Goal: Information Seeking & Learning: Learn about a topic

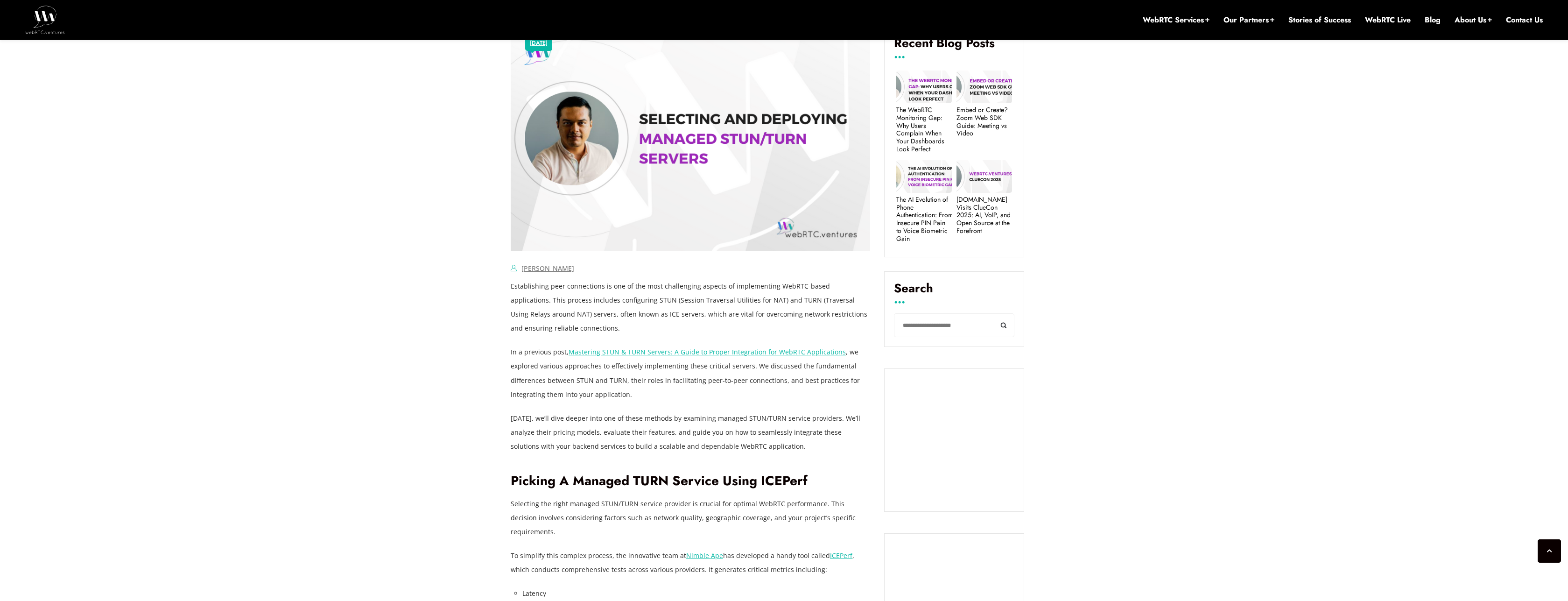
scroll to position [448, 0]
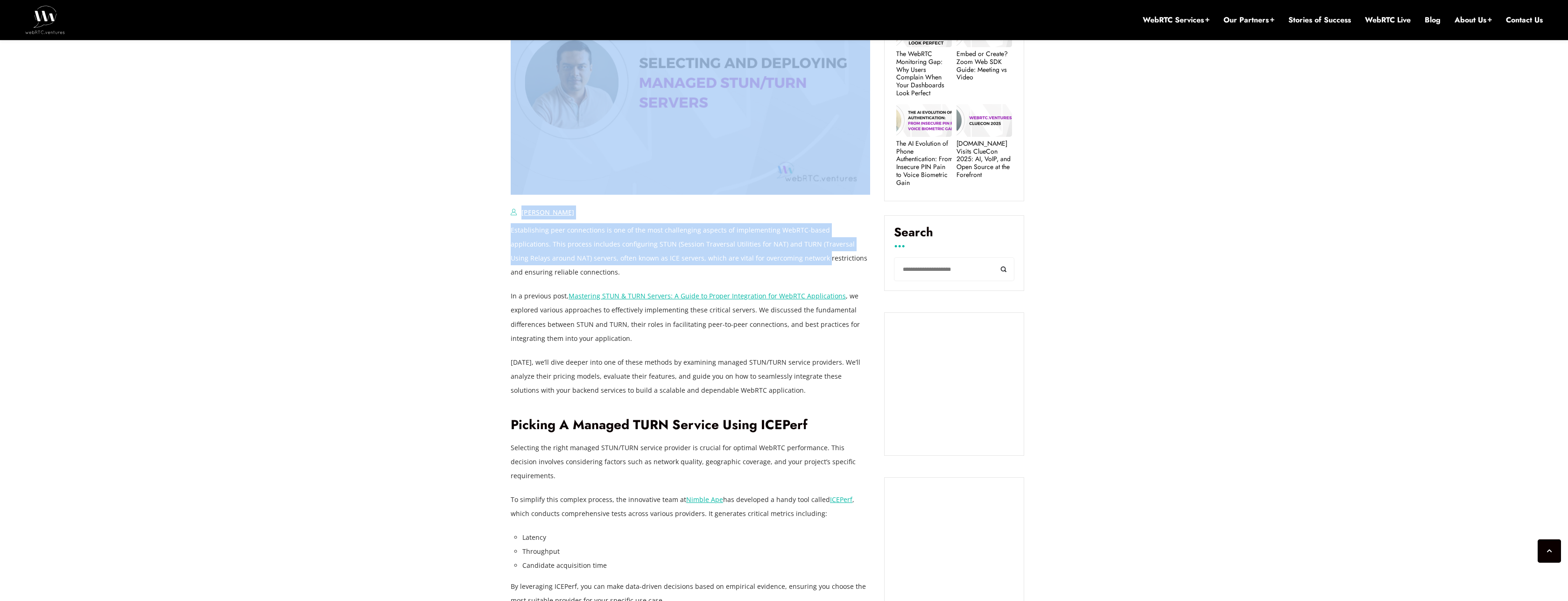
drag, startPoint x: 507, startPoint y: 247, endPoint x: 760, endPoint y: 251, distance: 253.0
click at [760, 251] on p "Establishing peer connections is one of the most challenging aspects of impleme…" at bounding box center [690, 251] width 360 height 56
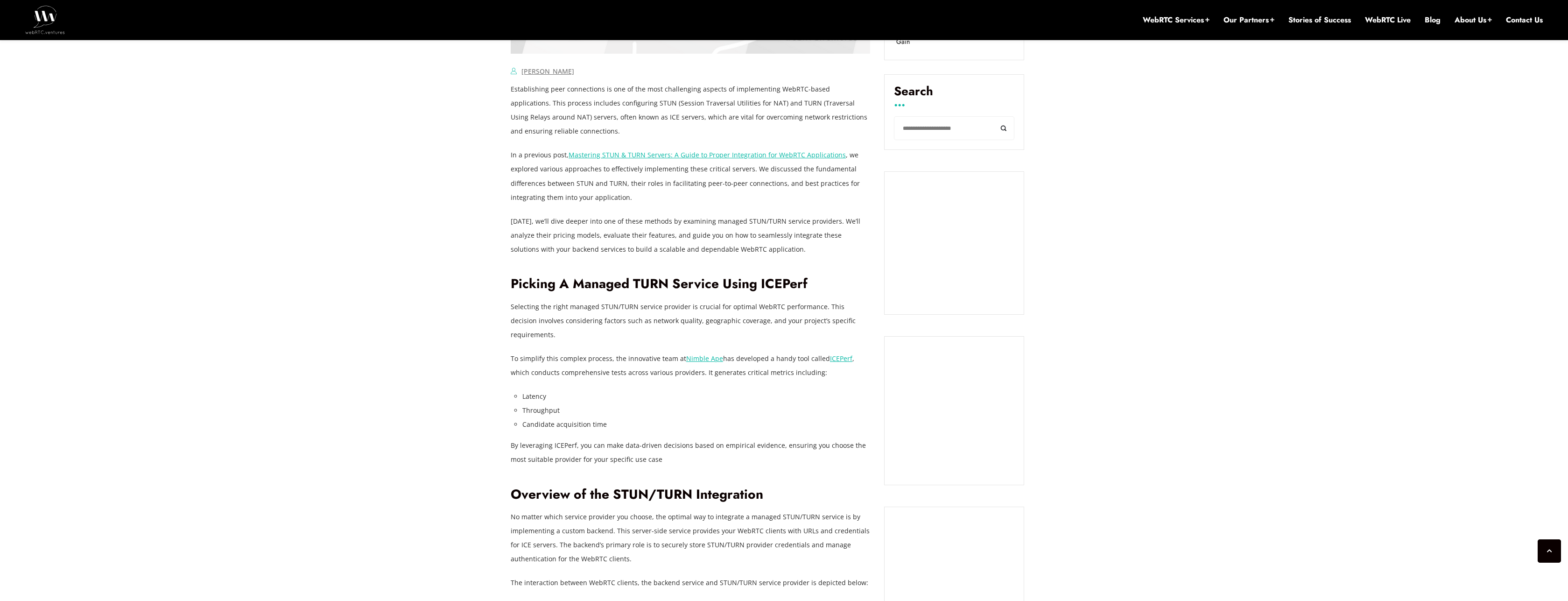
scroll to position [616, 0]
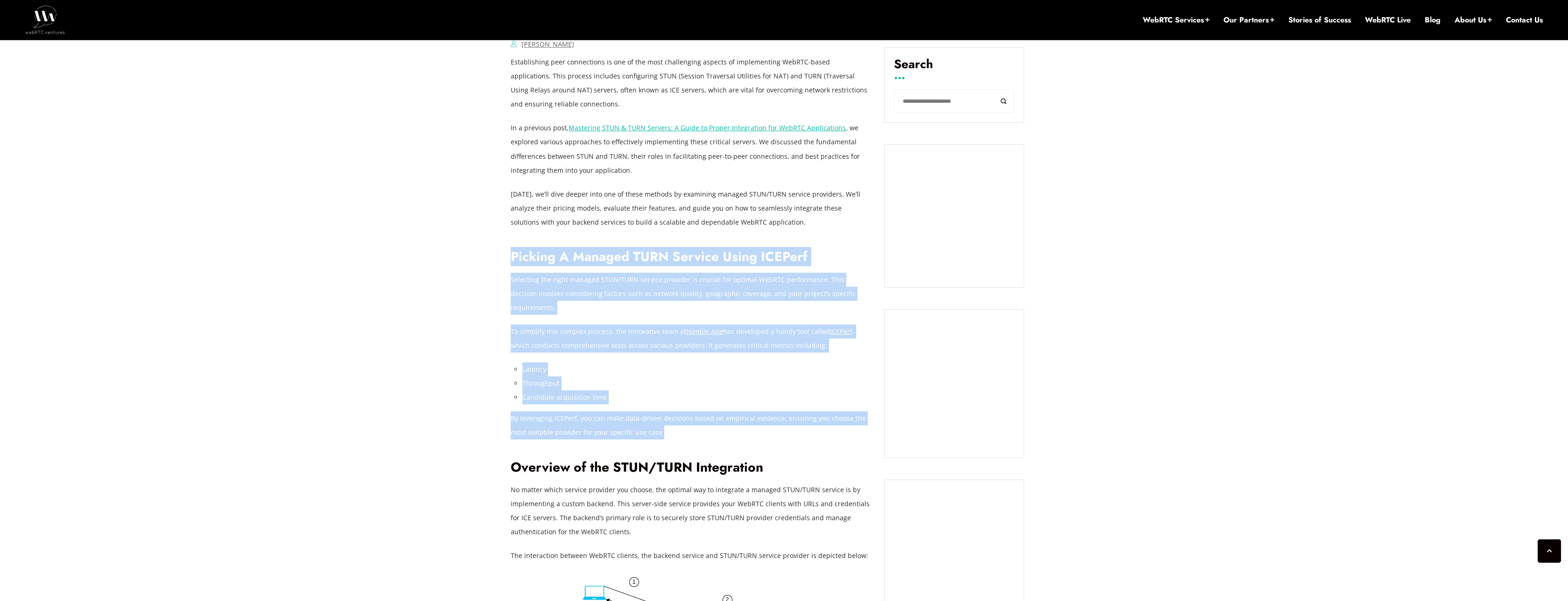
drag, startPoint x: 514, startPoint y: 258, endPoint x: 706, endPoint y: 426, distance: 255.1
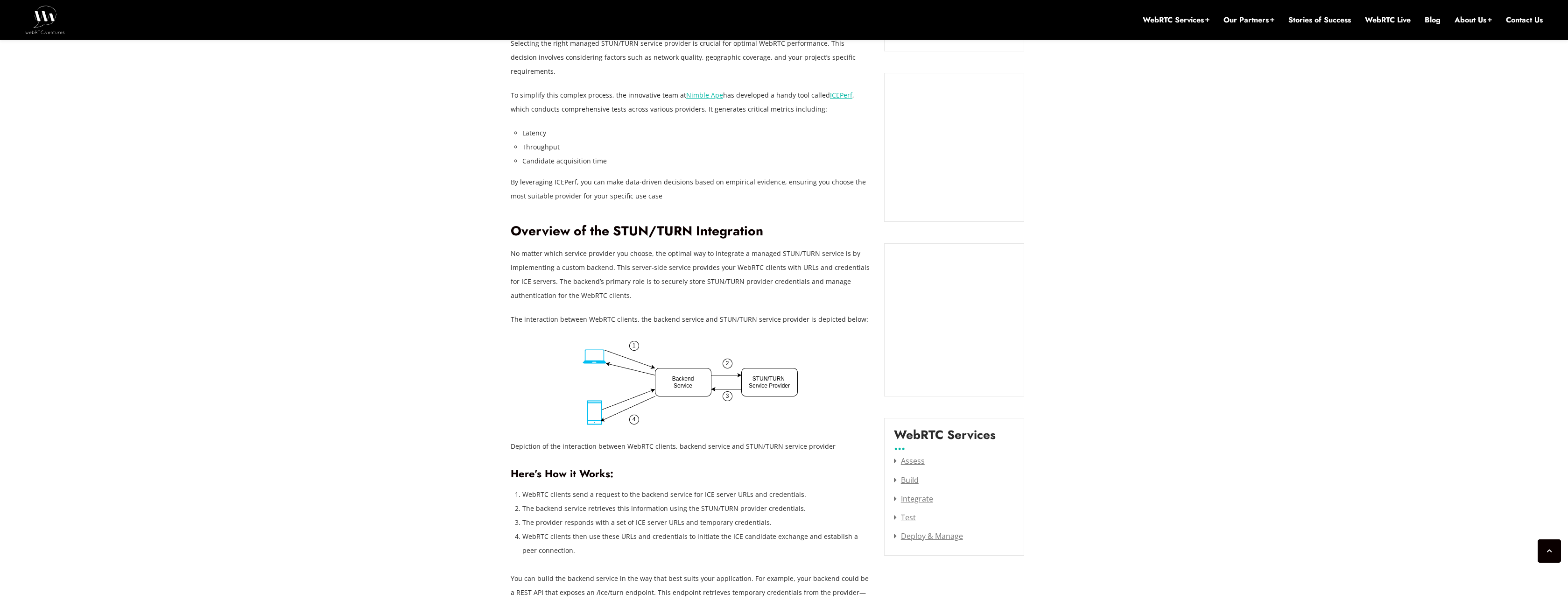
scroll to position [952, 0]
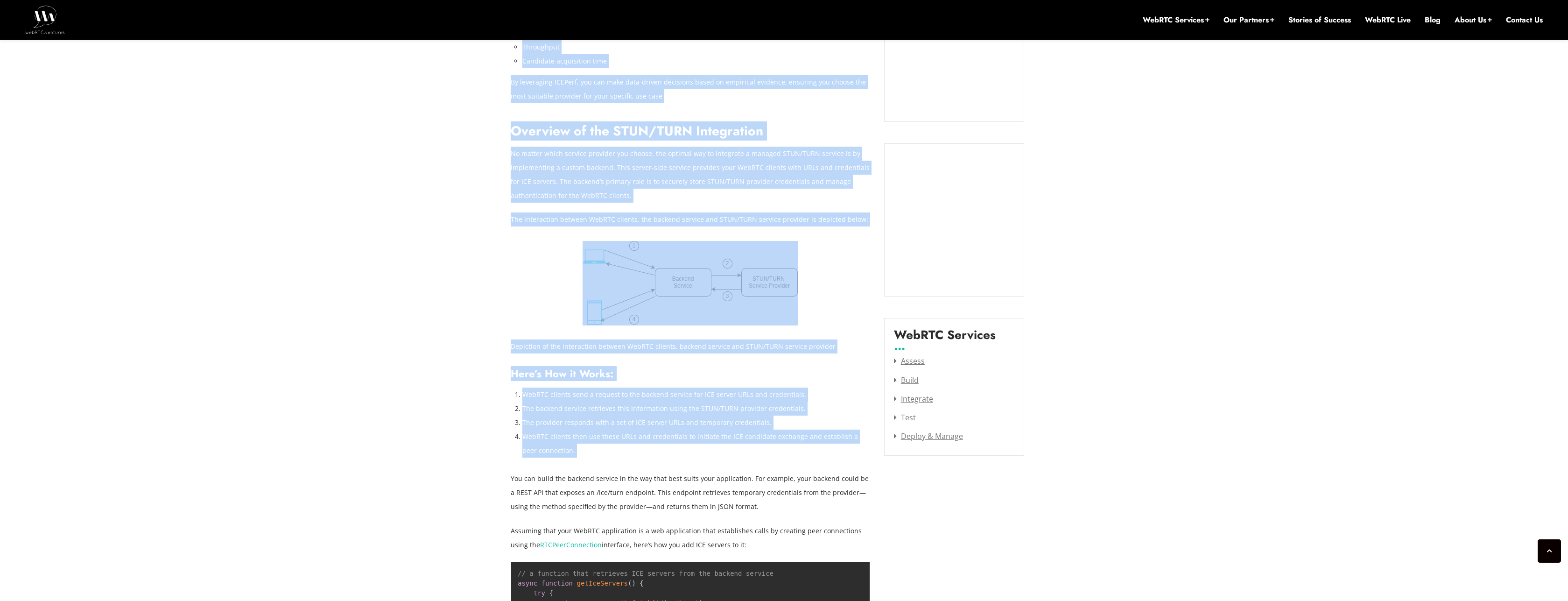
drag, startPoint x: 507, startPoint y: 357, endPoint x: 572, endPoint y: 455, distance: 117.6
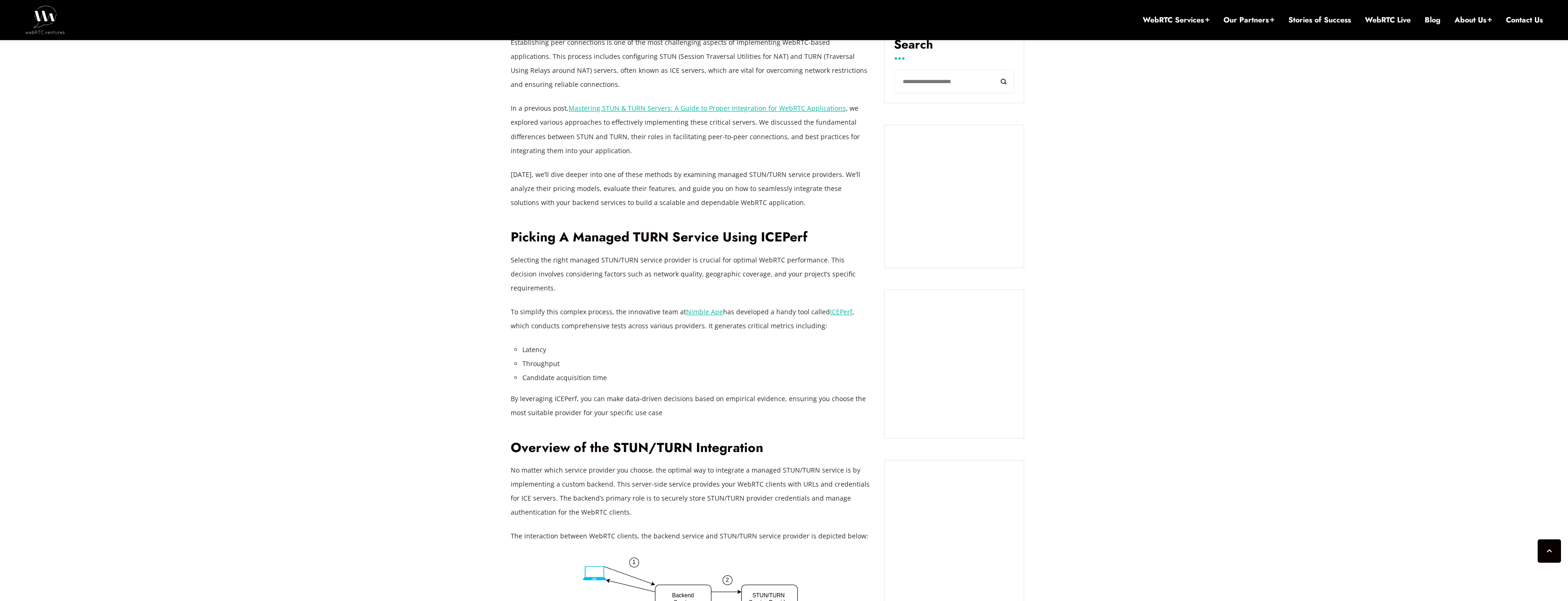
scroll to position [560, 0]
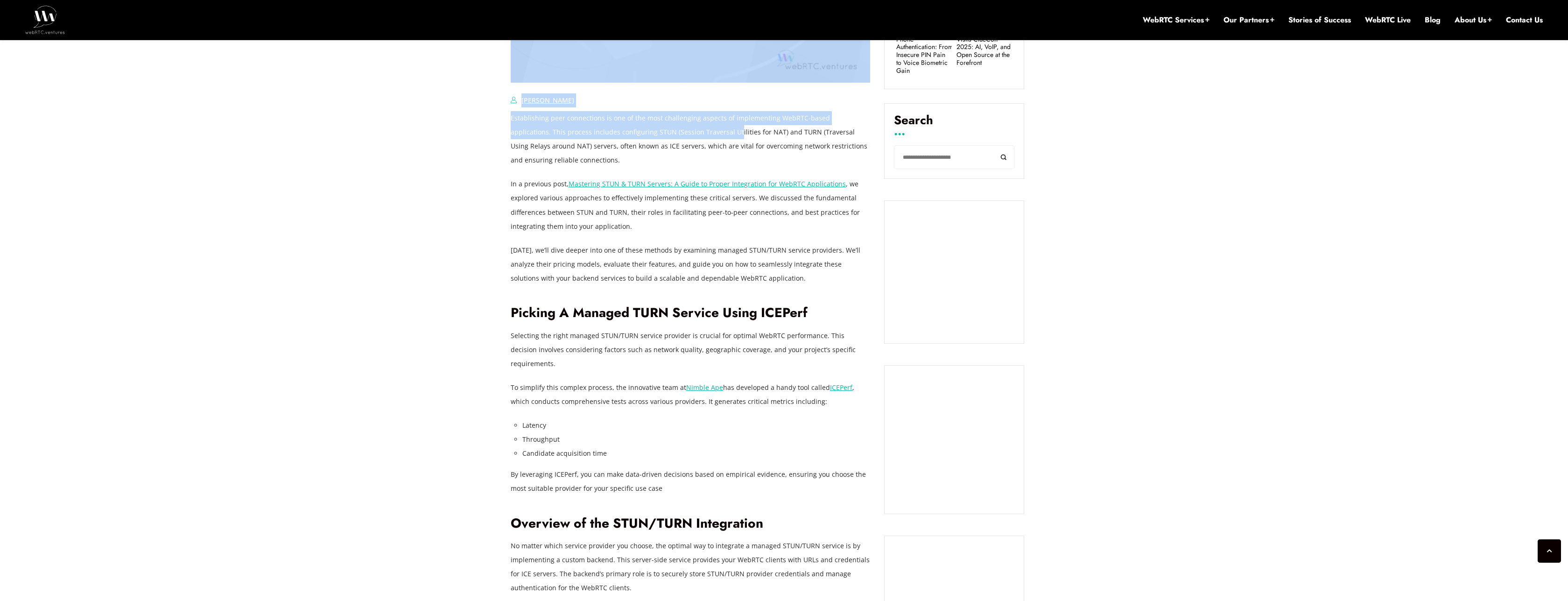
drag, startPoint x: 505, startPoint y: 115, endPoint x: 695, endPoint y: 129, distance: 190.5
click at [695, 129] on p "Establishing peer connections is one of the most challenging aspects of impleme…" at bounding box center [690, 139] width 360 height 56
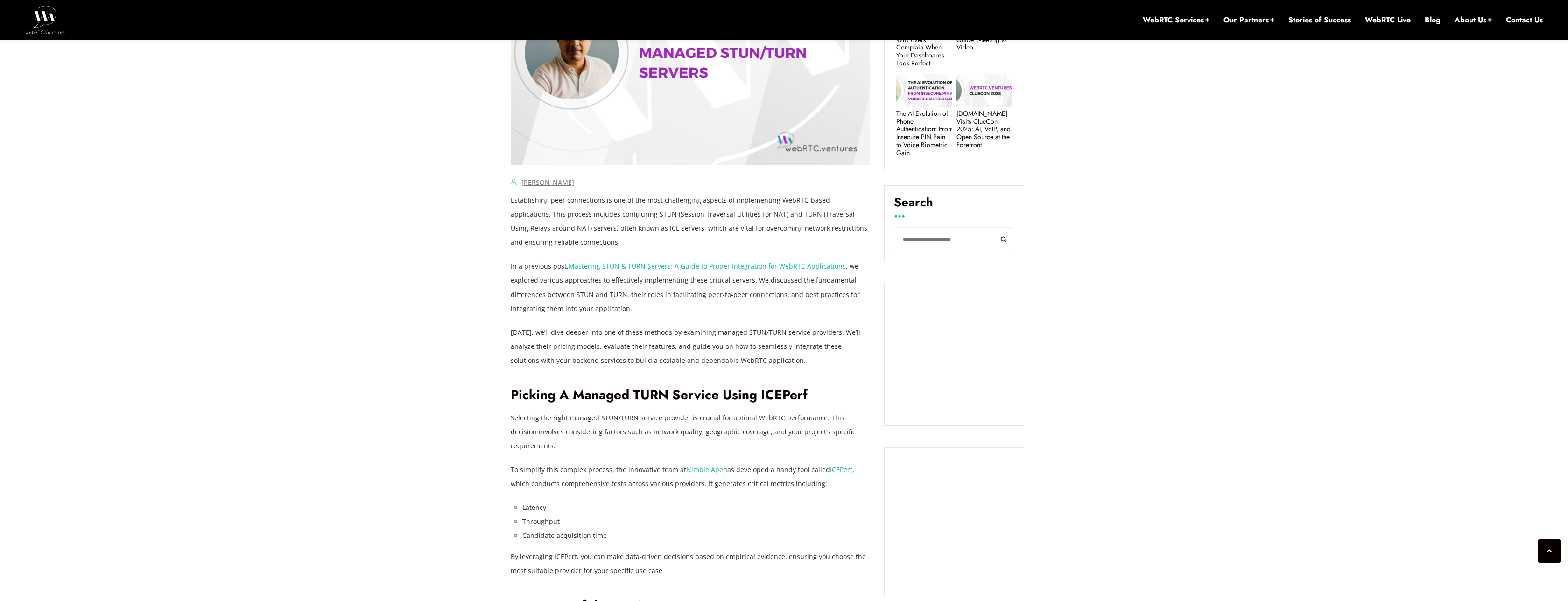
scroll to position [392, 0]
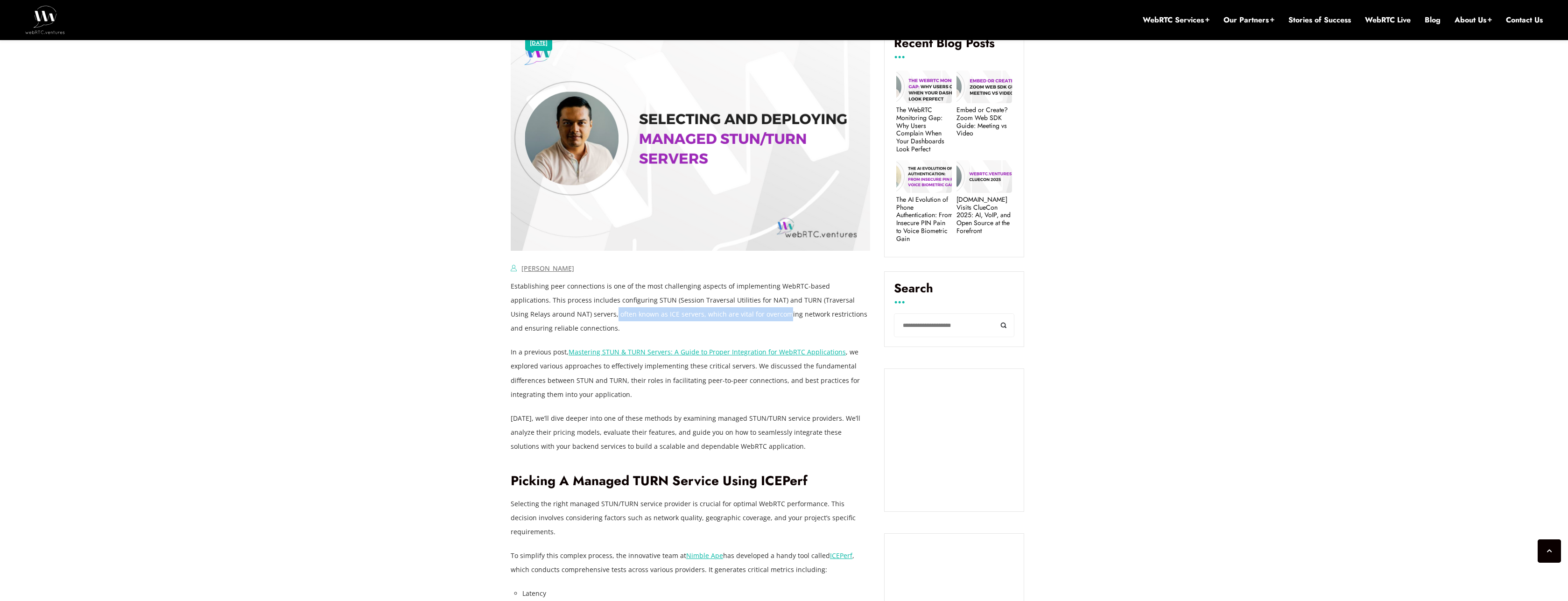
drag, startPoint x: 551, startPoint y: 315, endPoint x: 718, endPoint y: 315, distance: 167.0
click at [718, 315] on p "Establishing peer connections is one of the most challenging aspects of impleme…" at bounding box center [690, 308] width 360 height 56
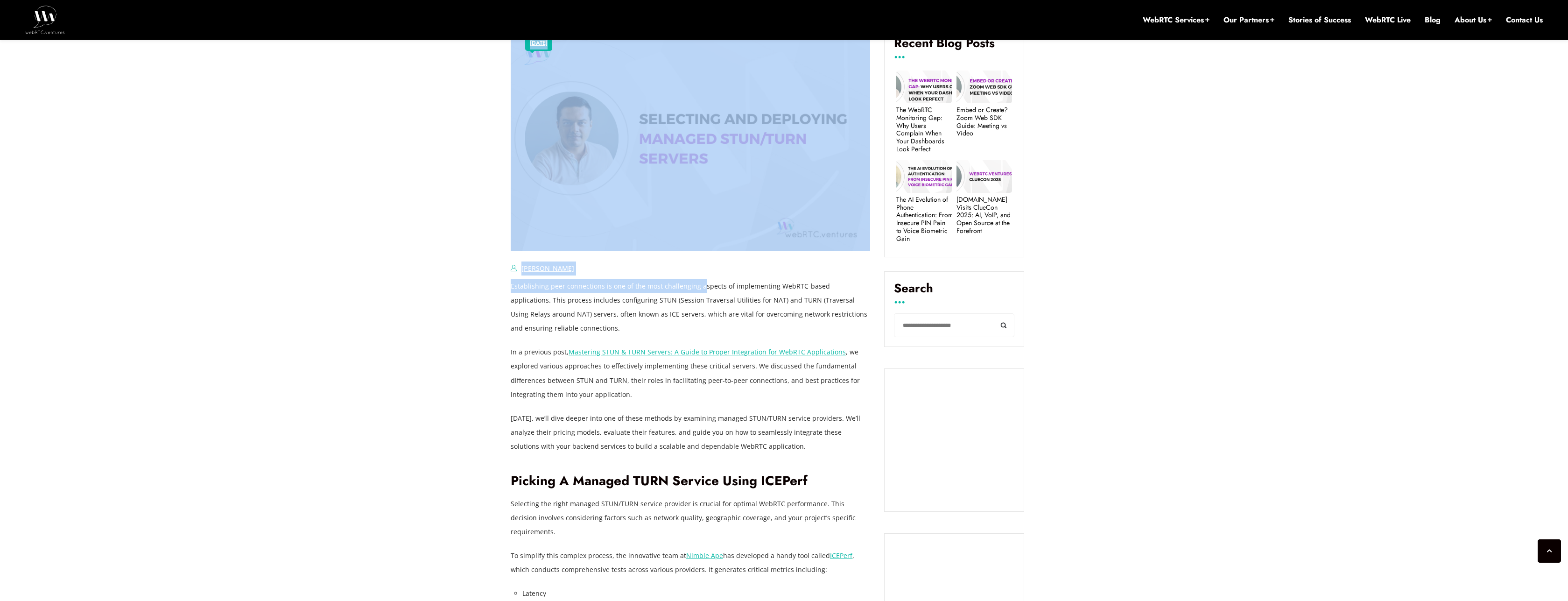
drag, startPoint x: 505, startPoint y: 286, endPoint x: 700, endPoint y: 286, distance: 195.0
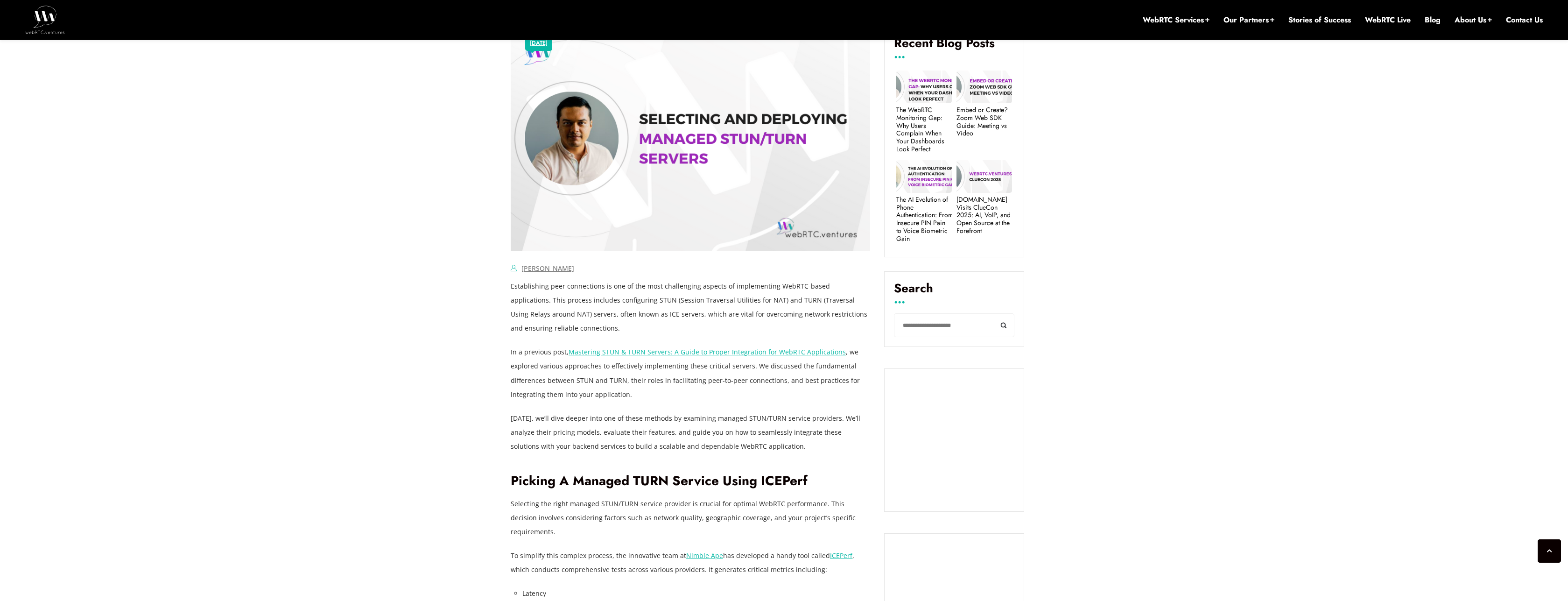
click at [696, 303] on p "Establishing peer connections is one of the most challenging aspects of impleme…" at bounding box center [690, 308] width 360 height 56
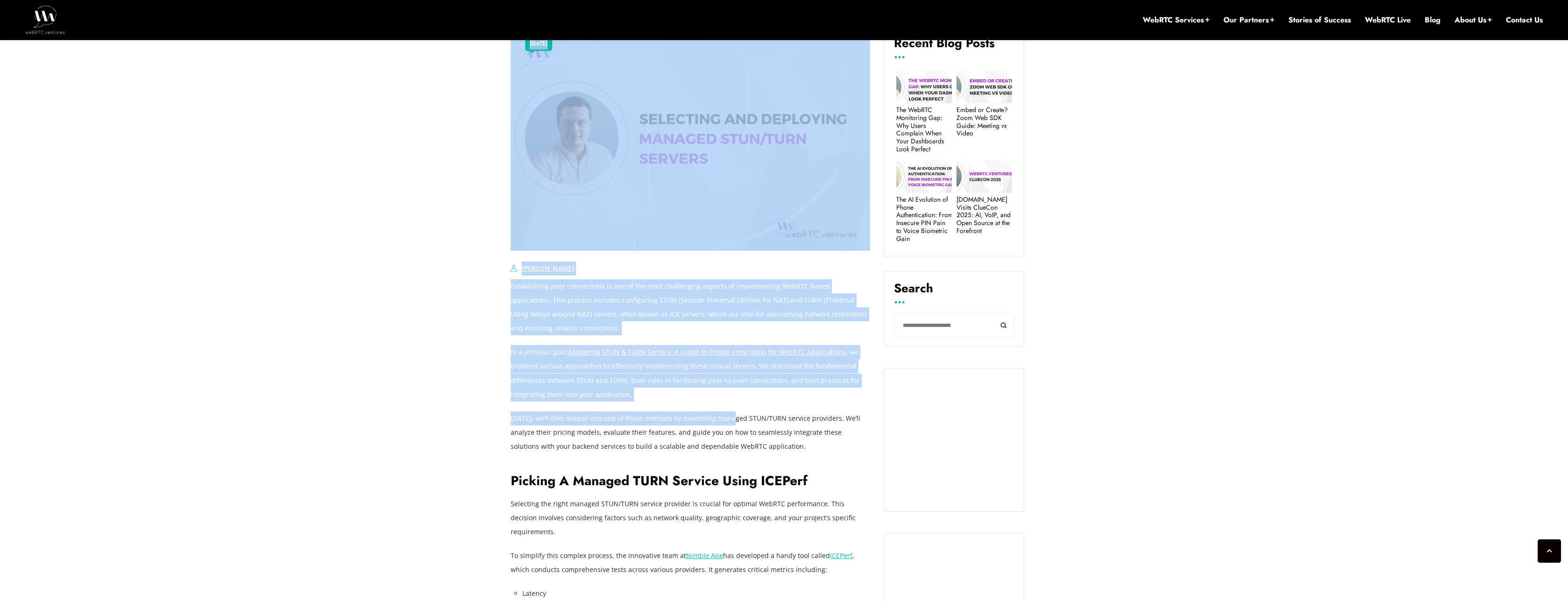
drag, startPoint x: 509, startPoint y: 420, endPoint x: 732, endPoint y: 420, distance: 223.0
click at [732, 420] on p "Today, we’ll dive deeper into one of these methods by examining managed STUN/TU…" at bounding box center [690, 432] width 360 height 42
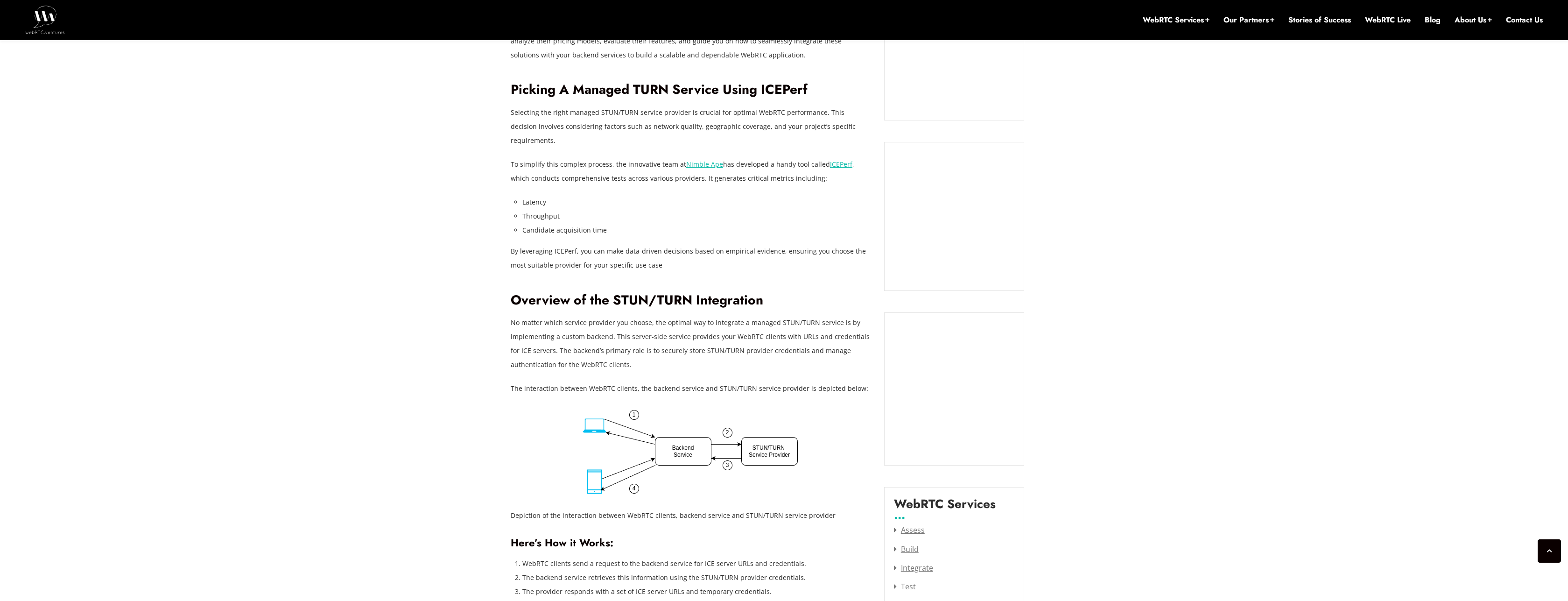
scroll to position [840, 0]
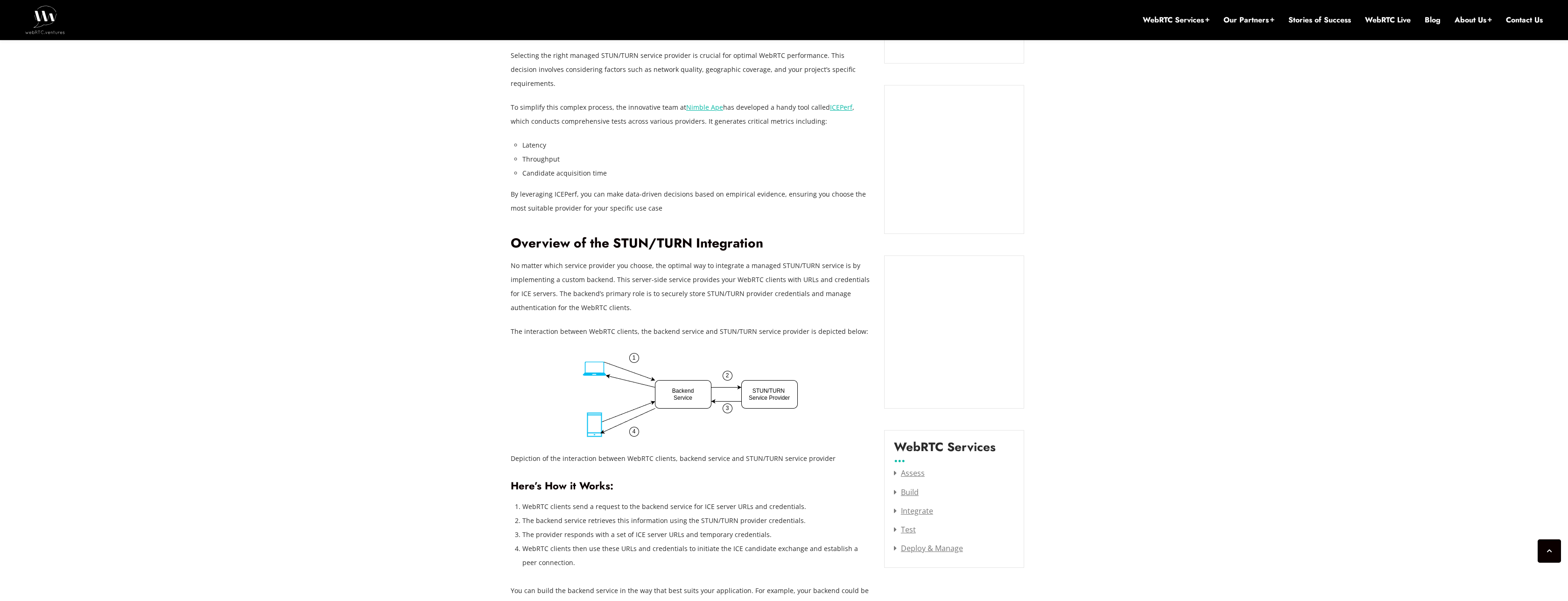
click at [681, 386] on img at bounding box center [690, 395] width 215 height 85
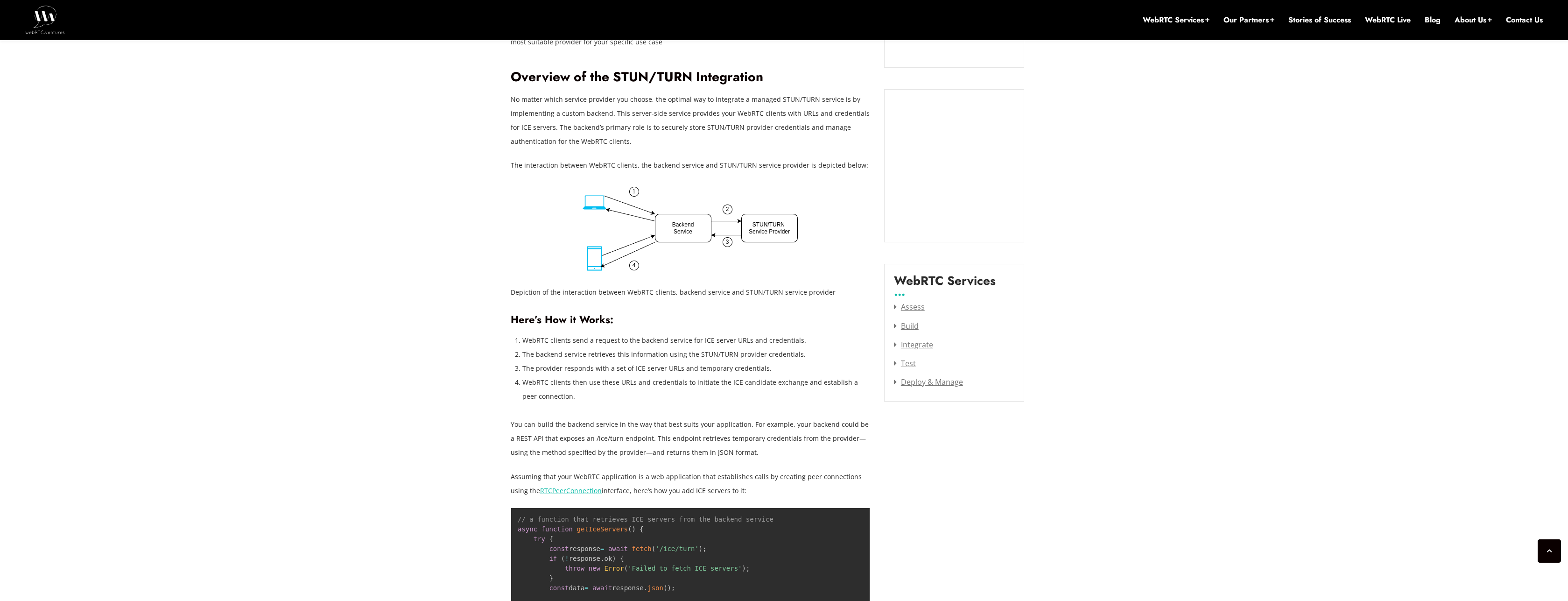
scroll to position [1008, 0]
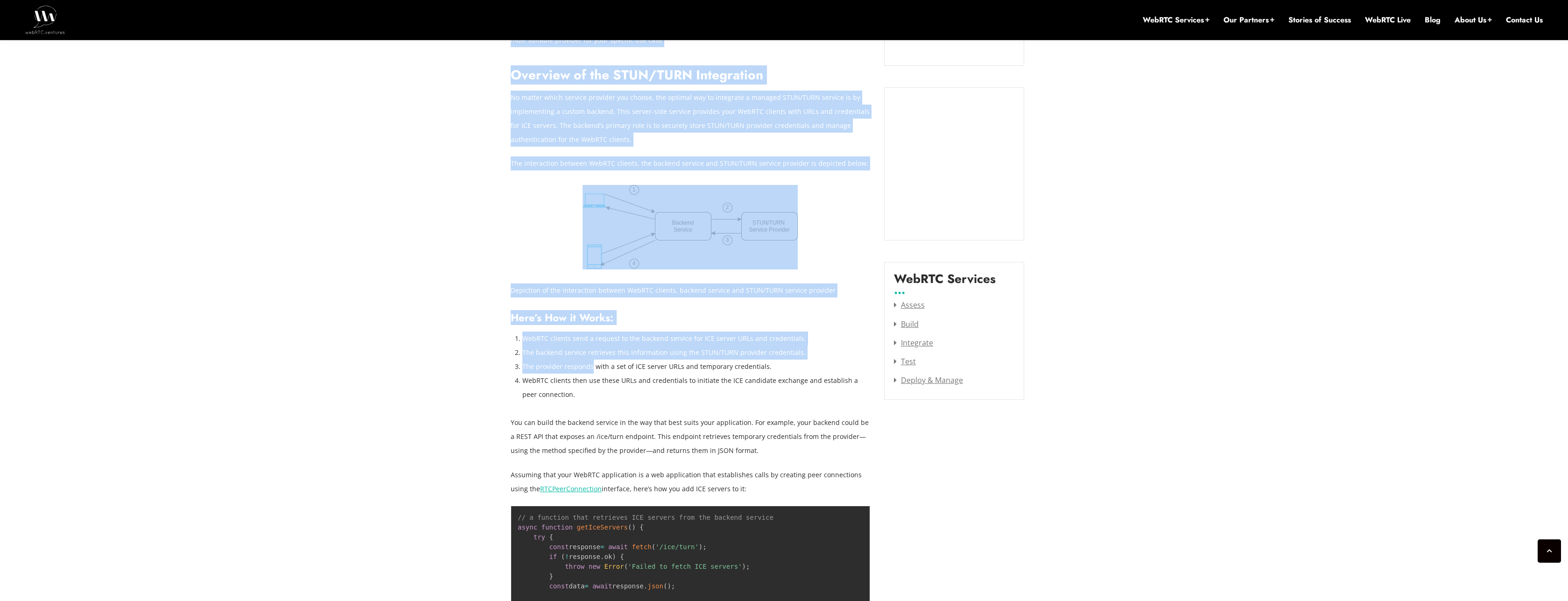
drag, startPoint x: 506, startPoint y: 320, endPoint x: 628, endPoint y: 382, distance: 136.9
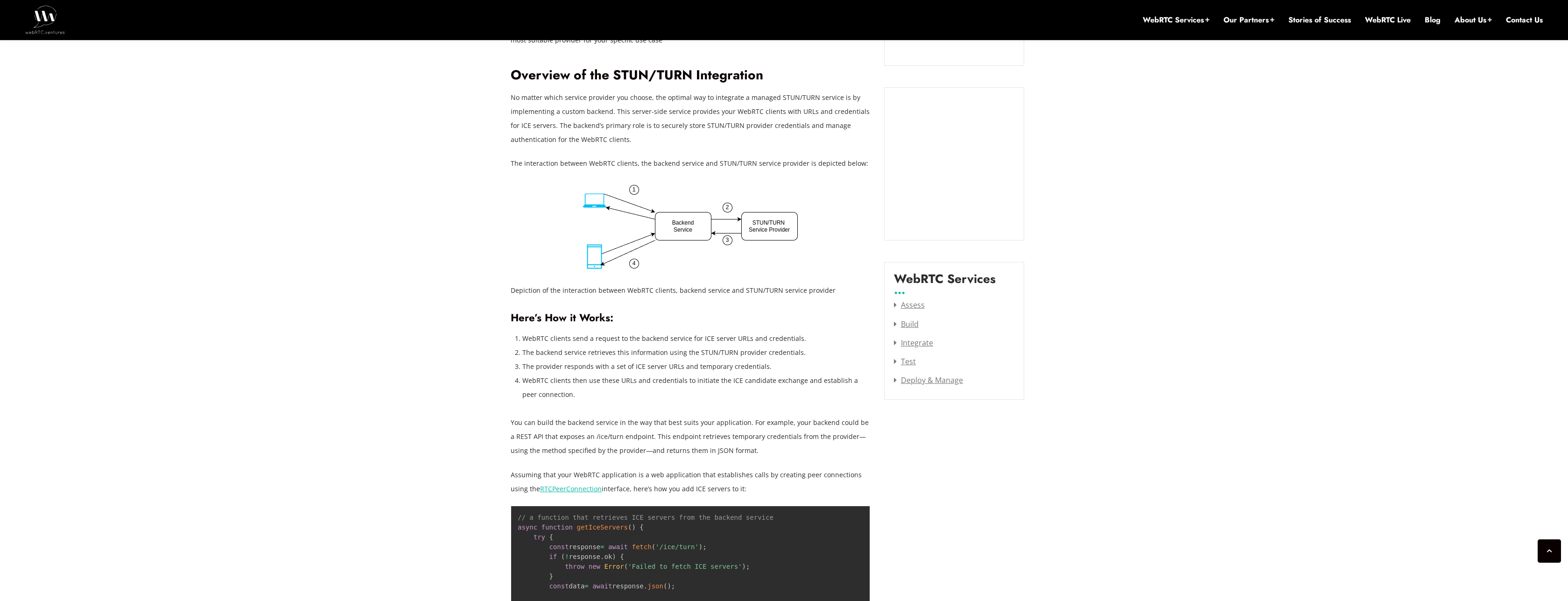
click at [628, 382] on li "WebRTC clients then use these URLs and credentials to initiate the ICE candidat…" at bounding box center [696, 388] width 348 height 28
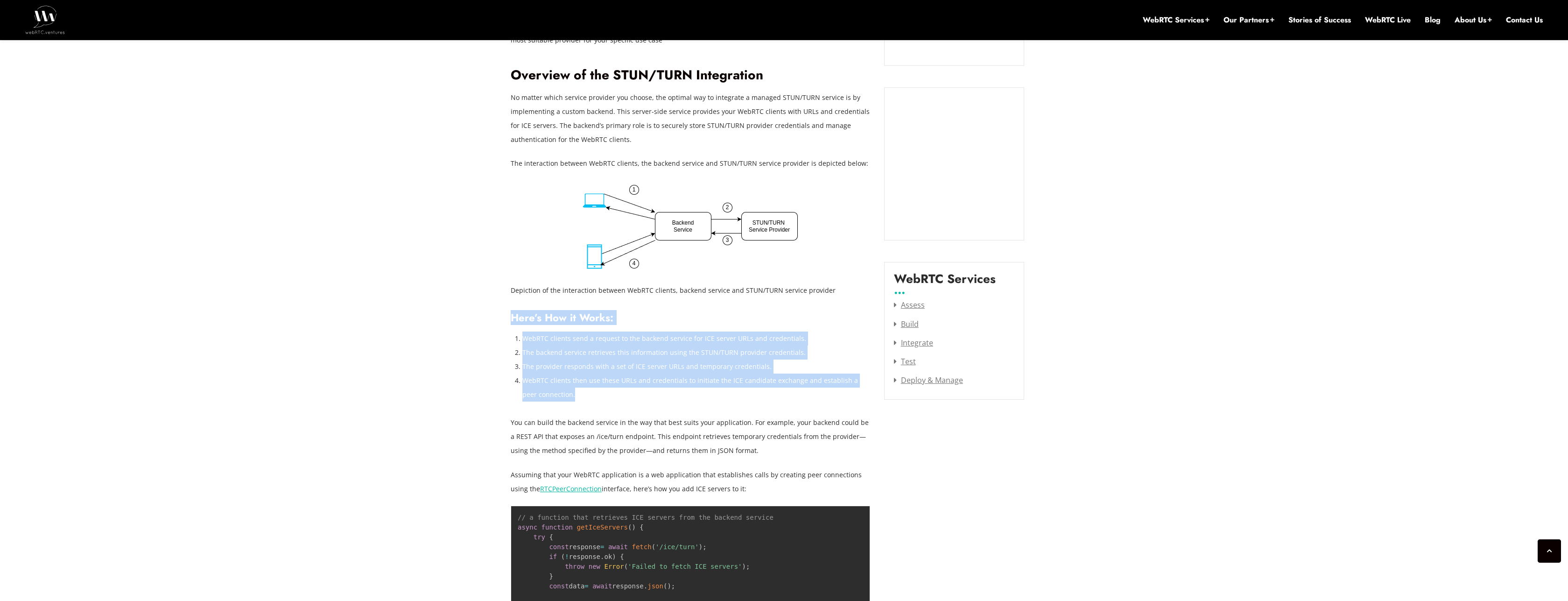
drag, startPoint x: 569, startPoint y: 382, endPoint x: 512, endPoint y: 307, distance: 94.2
copy div "Here’s How it Works: WebRTC clients send a request to the backend service for I…"
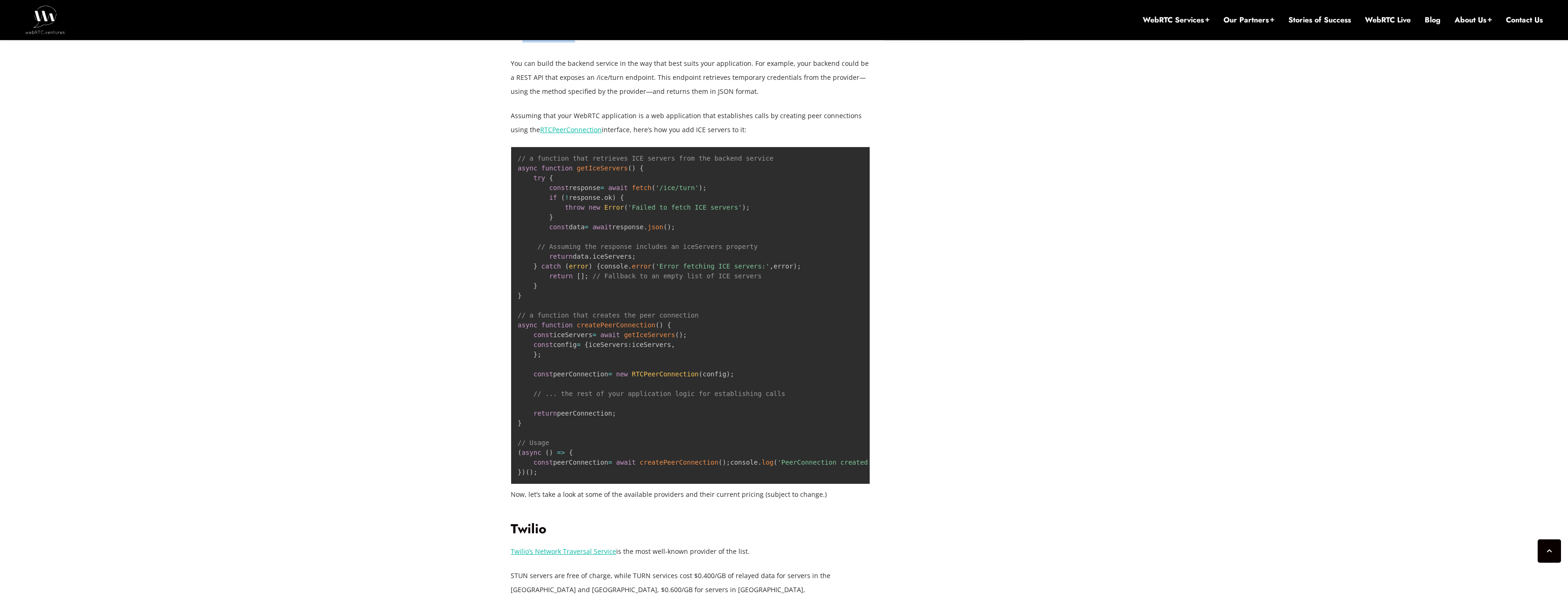
scroll to position [1233, 0]
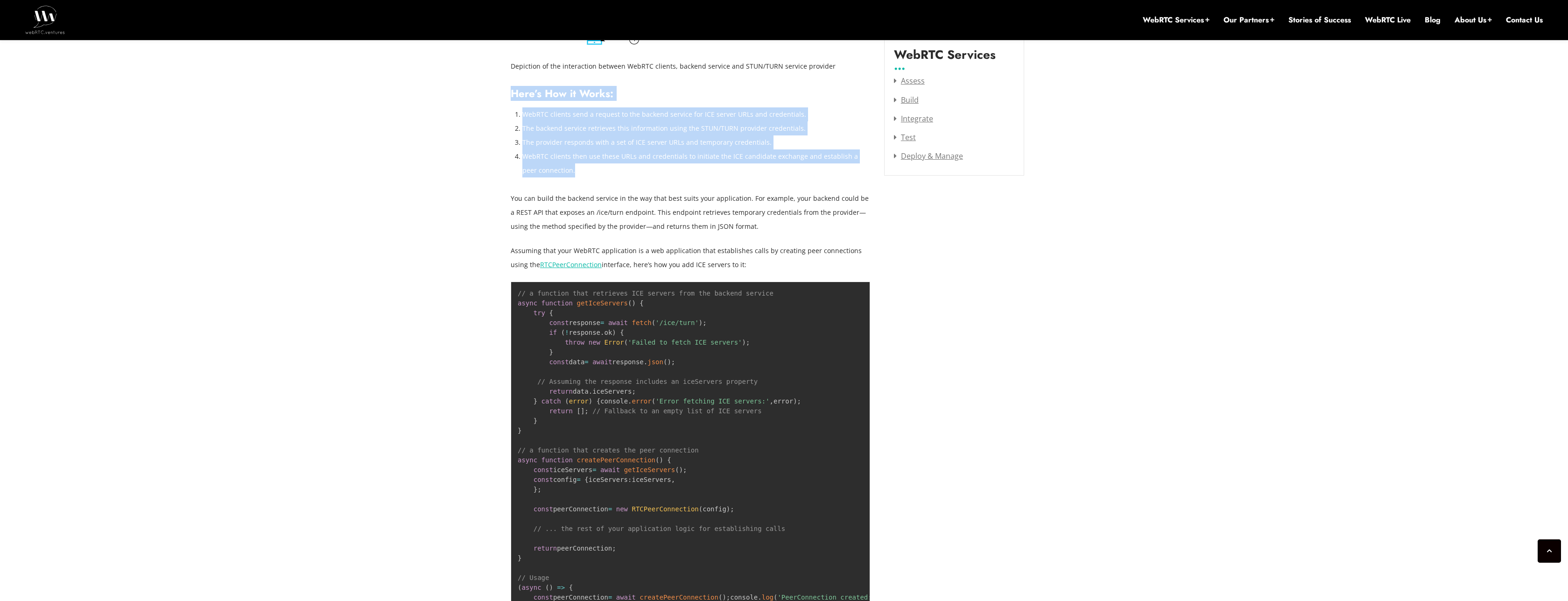
drag, startPoint x: 621, startPoint y: 251, endPoint x: 812, endPoint y: 251, distance: 191.0
click at [812, 251] on p "Assuming that your WebRTC application is a web application that establishes cal…" at bounding box center [690, 258] width 360 height 28
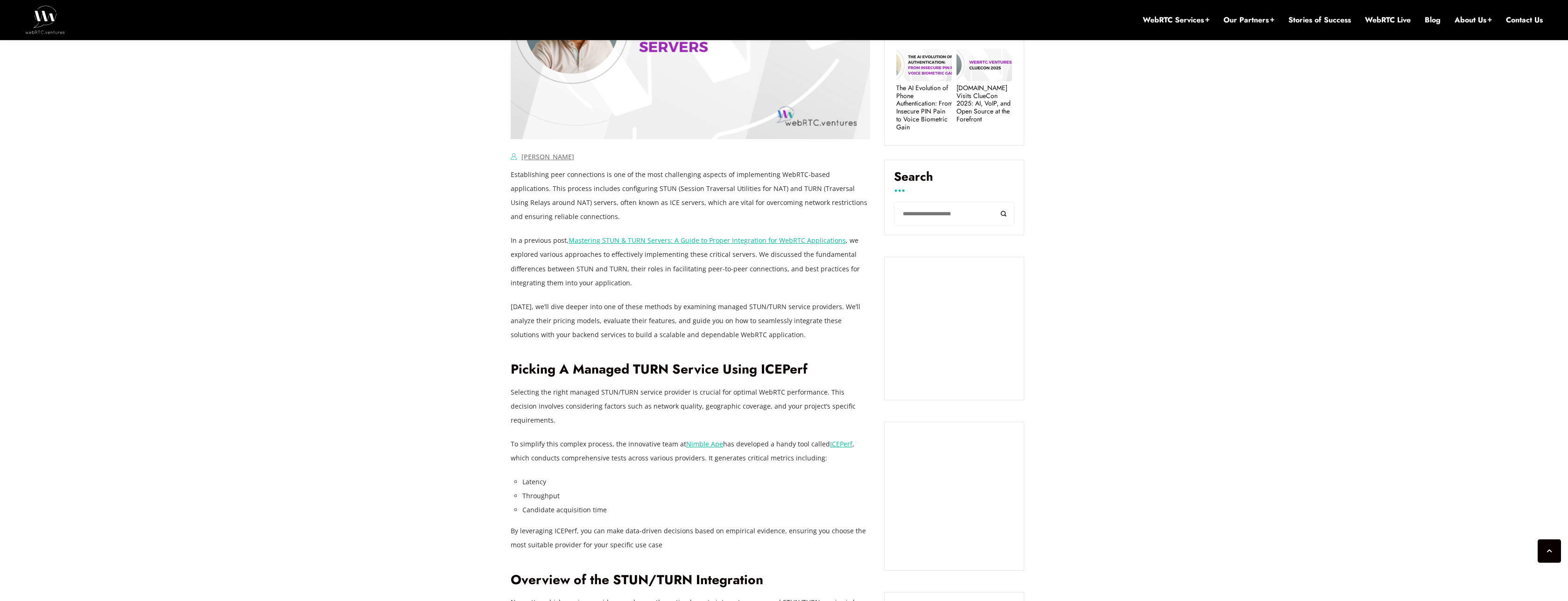
scroll to position [504, 0]
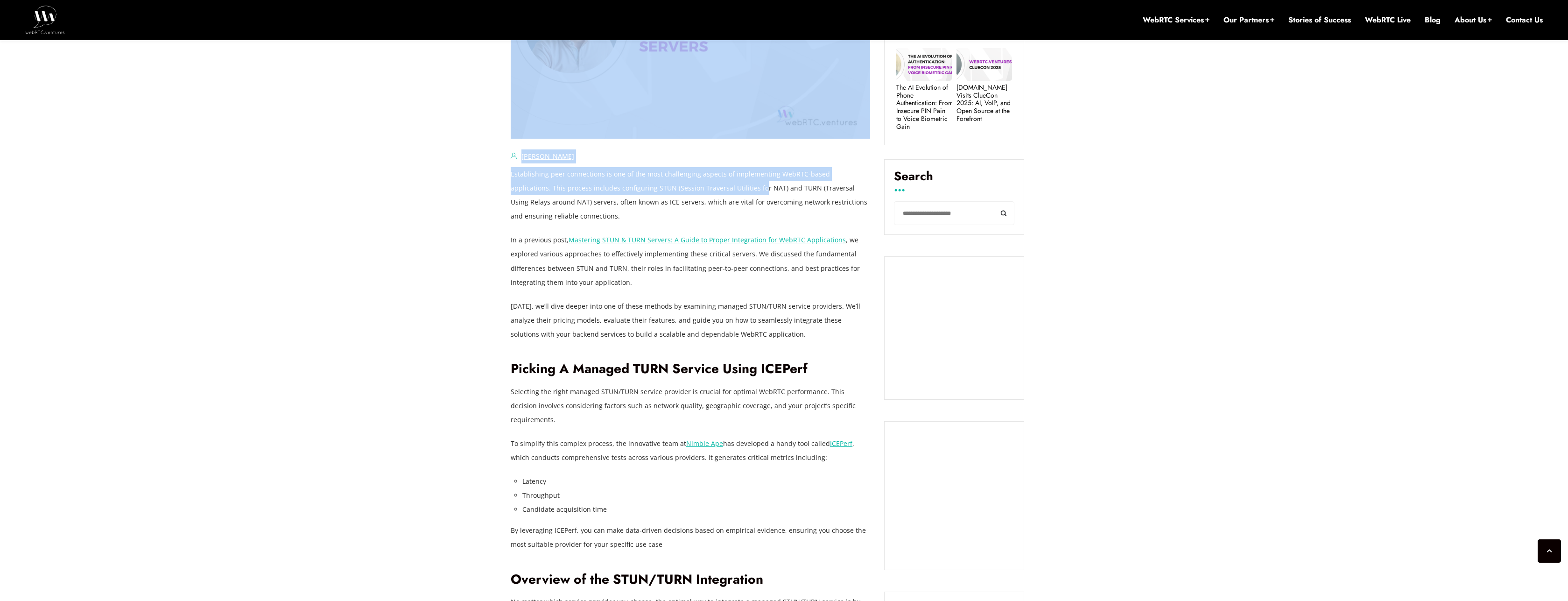
drag, startPoint x: 502, startPoint y: 189, endPoint x: 718, endPoint y: 189, distance: 216.0
click at [718, 189] on p "Establishing peer connections is one of the most challenging aspects of impleme…" at bounding box center [690, 195] width 360 height 56
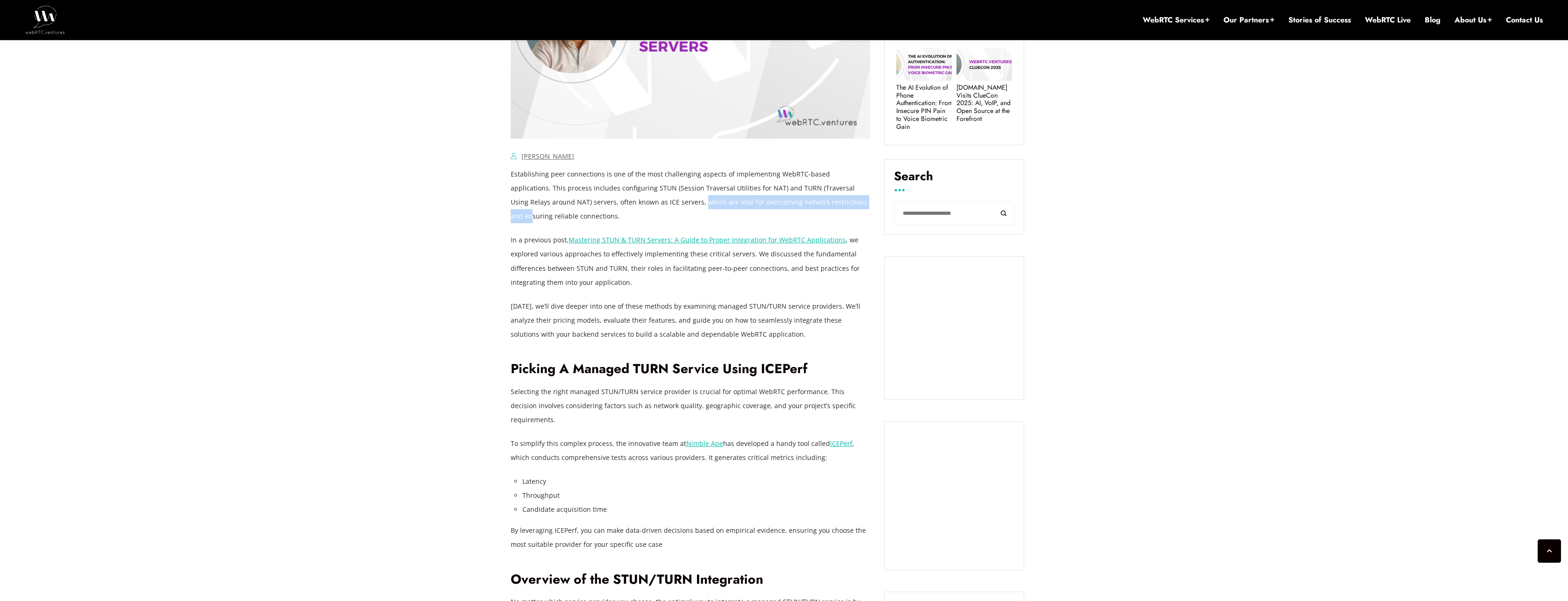
drag, startPoint x: 638, startPoint y: 203, endPoint x: 814, endPoint y: 203, distance: 176.0
click at [814, 203] on p "Establishing peer connections is one of the most challenging aspects of impleme…" at bounding box center [690, 195] width 360 height 56
drag, startPoint x: 592, startPoint y: 314, endPoint x: 805, endPoint y: 312, distance: 213.0
click at [805, 312] on p "Today, we’ll dive deeper into one of these methods by examining managed STUN/TU…" at bounding box center [690, 320] width 360 height 42
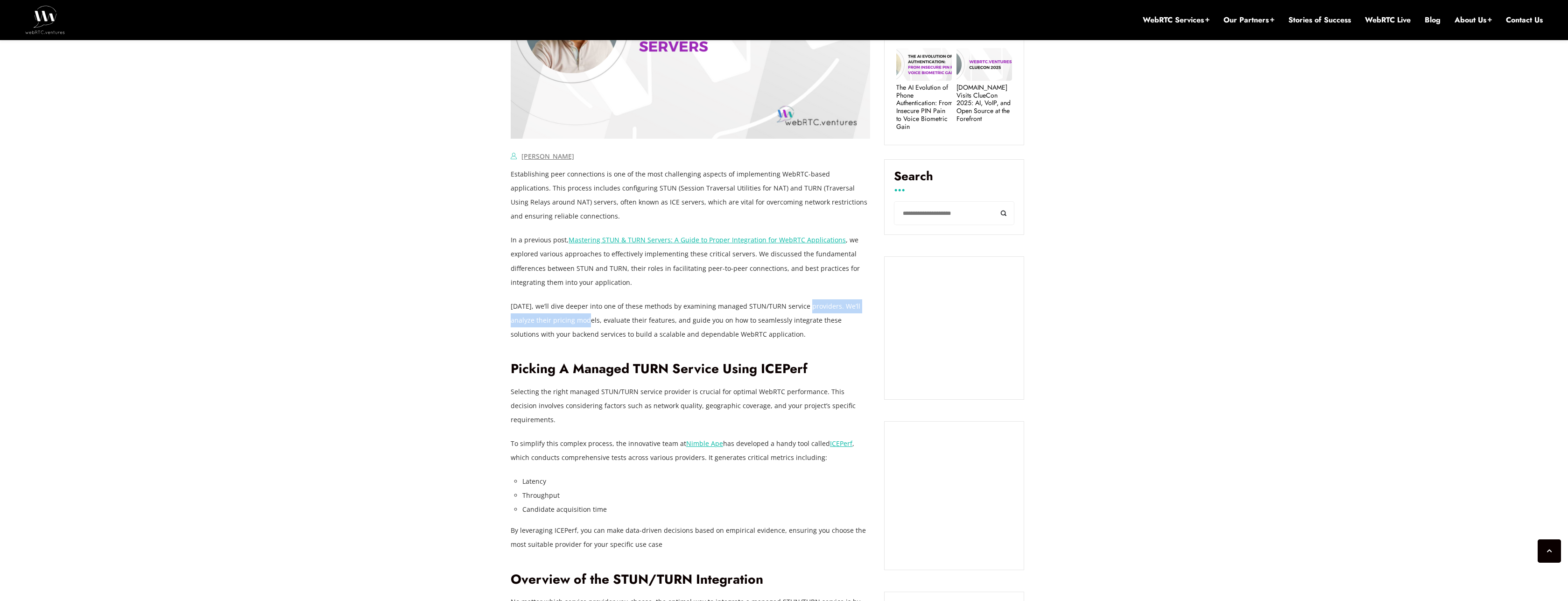
click at [804, 312] on p "Today, we’ll dive deeper into one of these methods by examining managed STUN/TU…" at bounding box center [690, 320] width 360 height 42
click at [794, 331] on p "Today, we’ll dive deeper into one of these methods by examining managed STUN/TU…" at bounding box center [690, 320] width 360 height 42
drag, startPoint x: 794, startPoint y: 331, endPoint x: 520, endPoint y: 346, distance: 274.4
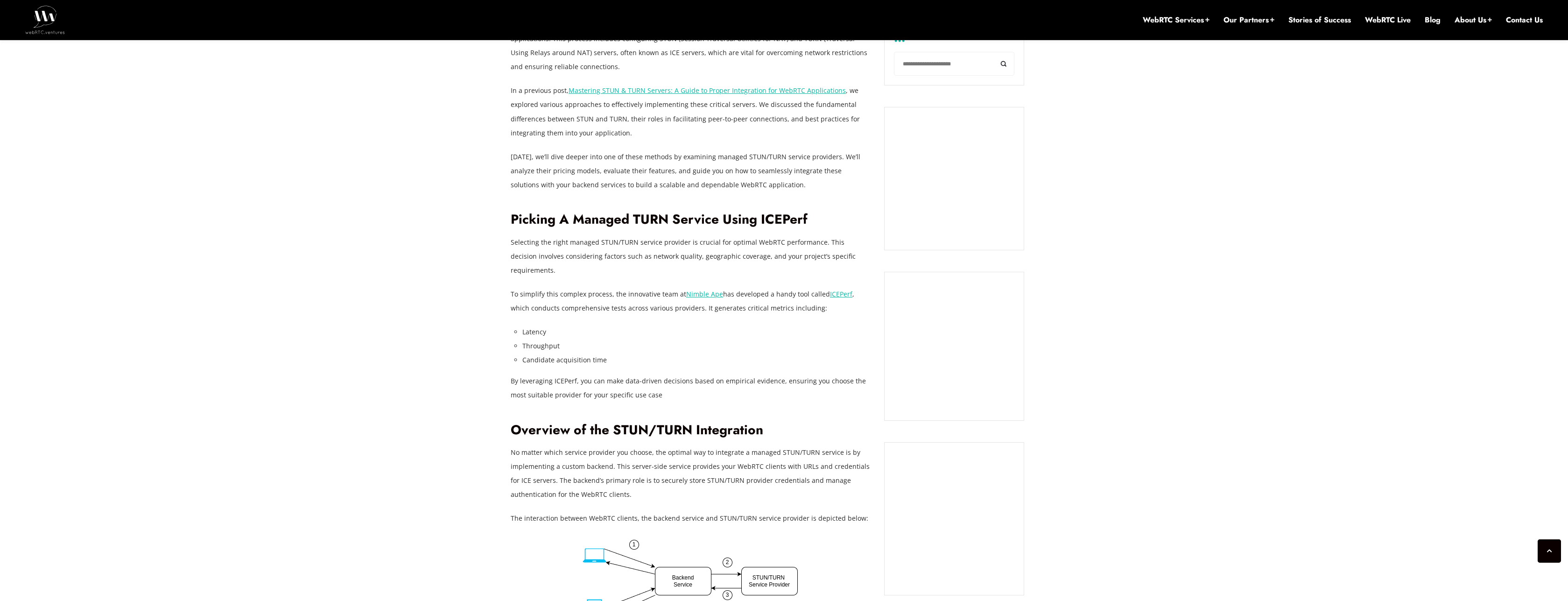
scroll to position [672, 0]
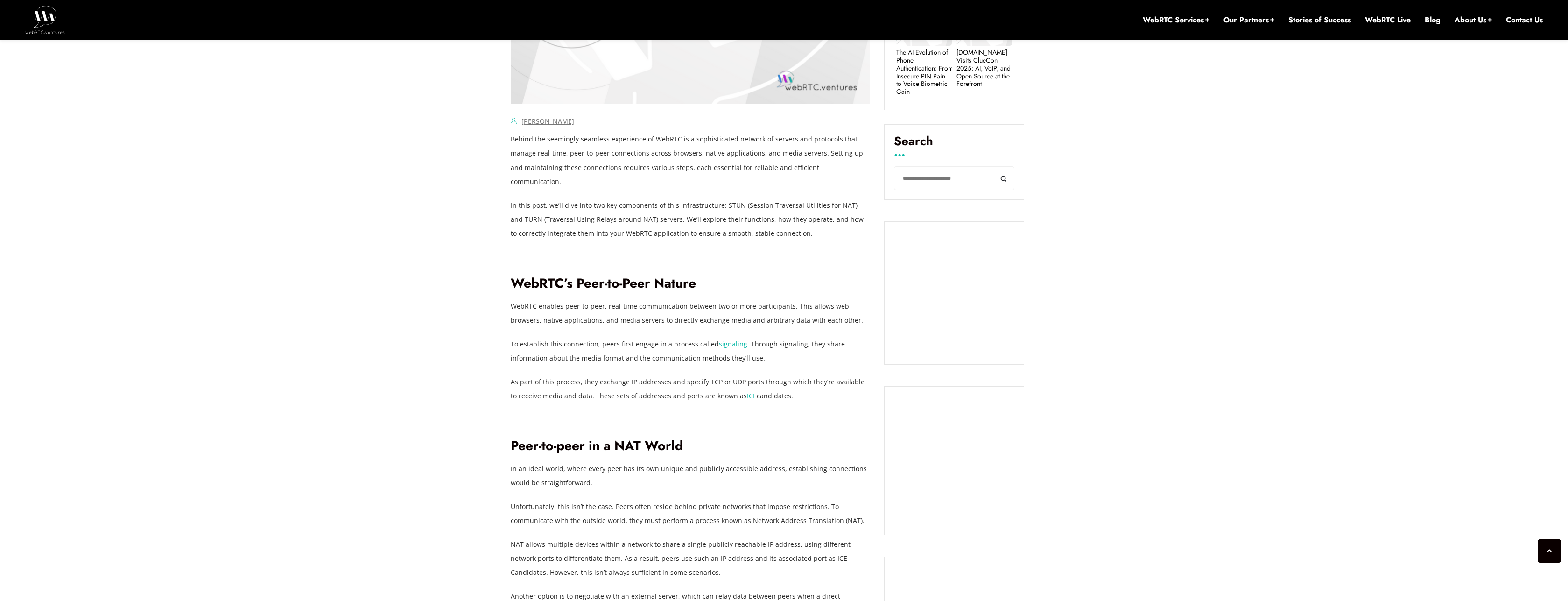
scroll to position [574, 0]
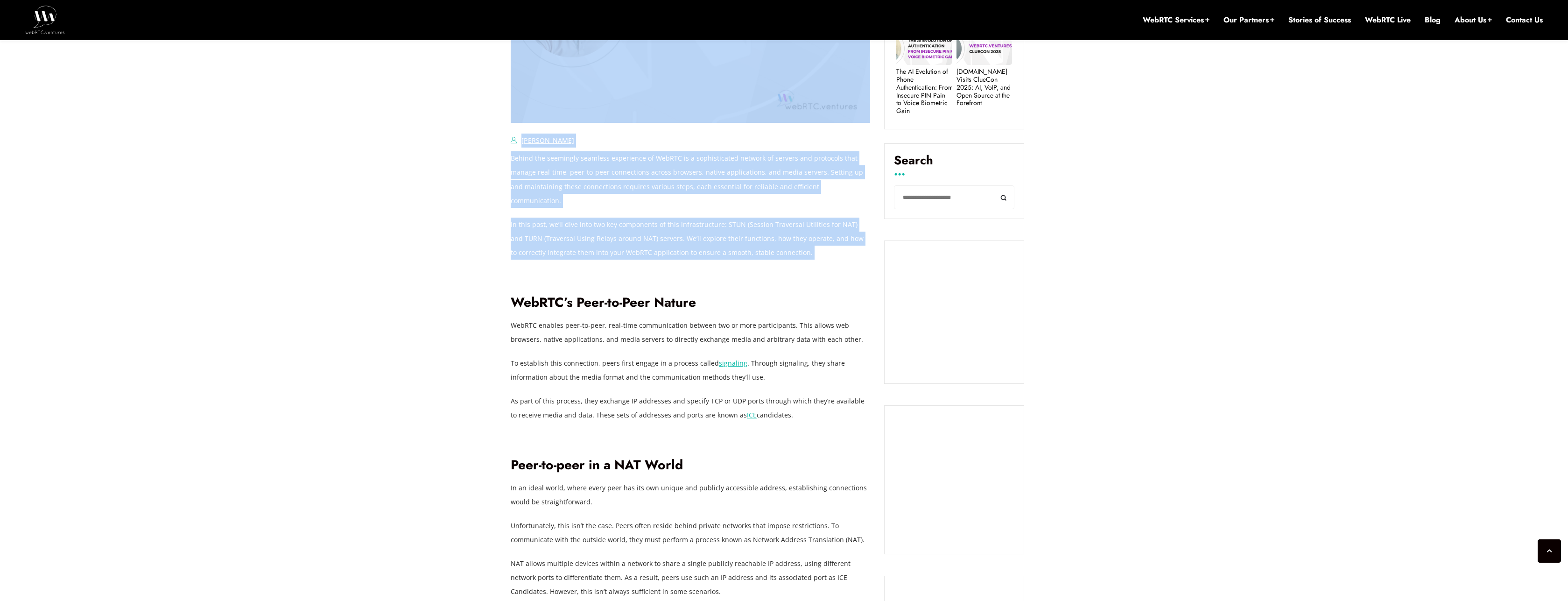
drag, startPoint x: 506, startPoint y: 158, endPoint x: 796, endPoint y: 272, distance: 311.6
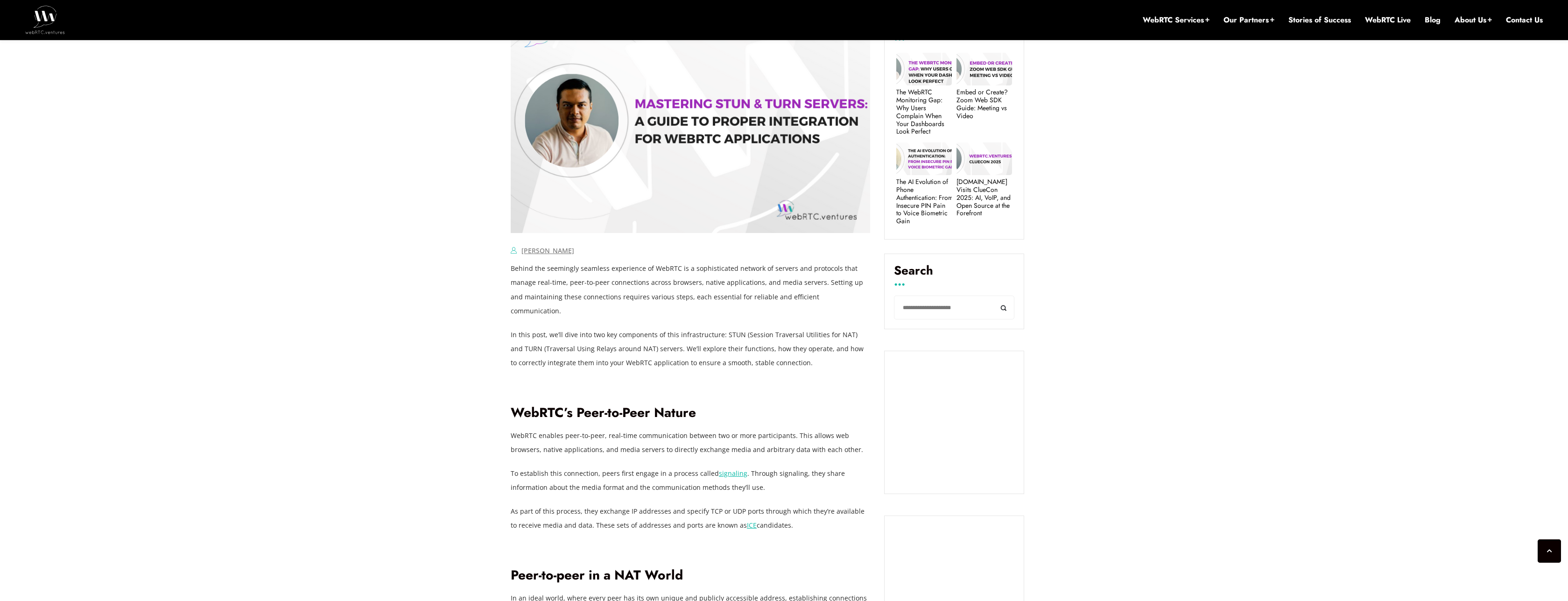
scroll to position [462, 0]
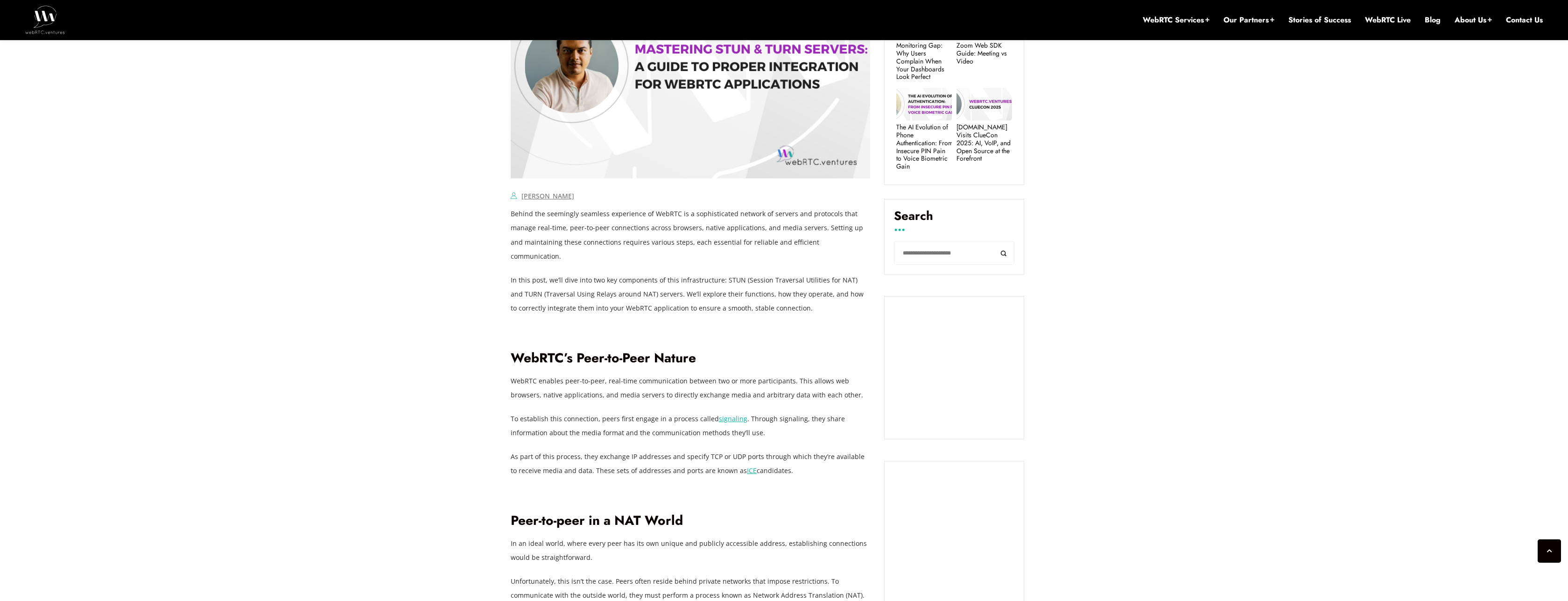
scroll to position [518, 0]
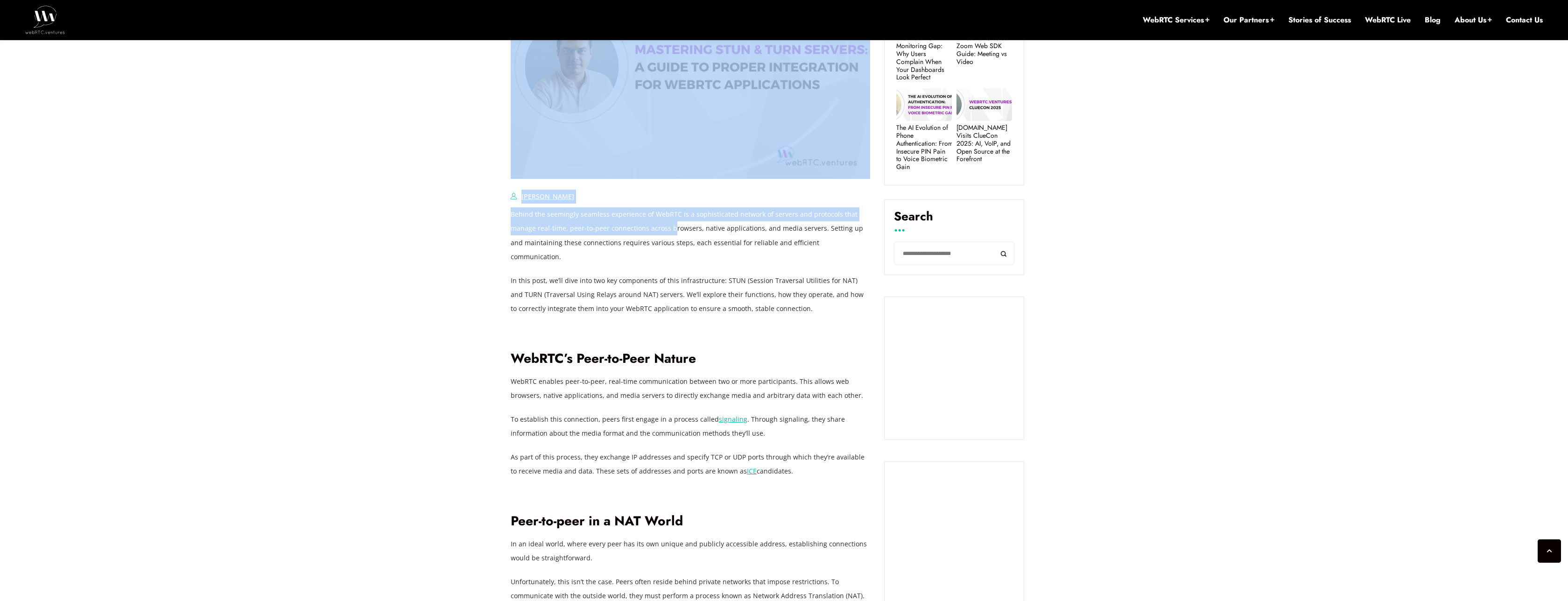
drag, startPoint x: 506, startPoint y: 218, endPoint x: 671, endPoint y: 230, distance: 165.4
click at [671, 230] on p "Behind the seemingly seamless experience of WebRTC is a sophisticated network o…" at bounding box center [690, 236] width 360 height 56
